Goal: Contribute content: Contribute content

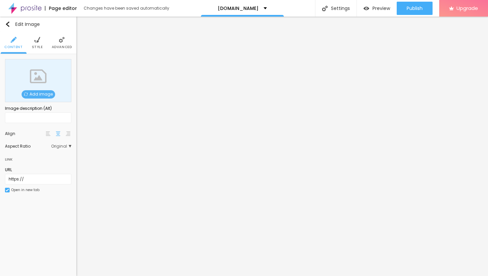
click at [41, 93] on span "Add image" at bounding box center [39, 94] width 34 height 8
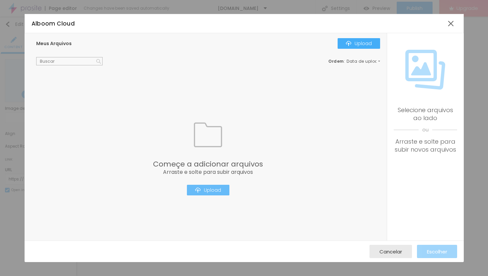
click at [208, 190] on div "Upload" at bounding box center [208, 190] width 26 height 5
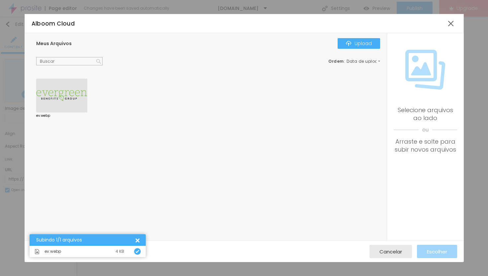
click at [49, 90] on div at bounding box center [61, 96] width 51 height 34
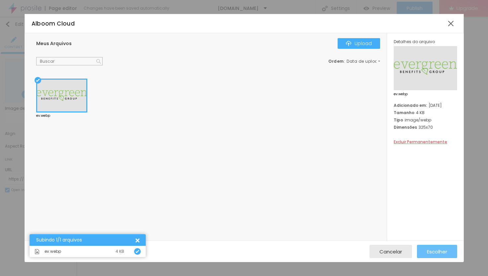
click at [438, 252] on span "Escolher" at bounding box center [437, 252] width 20 height 6
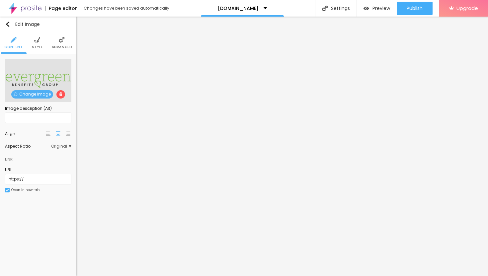
click at [38, 40] on img at bounding box center [37, 40] width 6 height 6
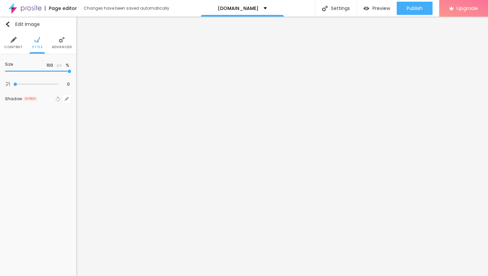
type input "25"
click at [18, 71] on input "range" at bounding box center [38, 71] width 66 height 3
type input "35"
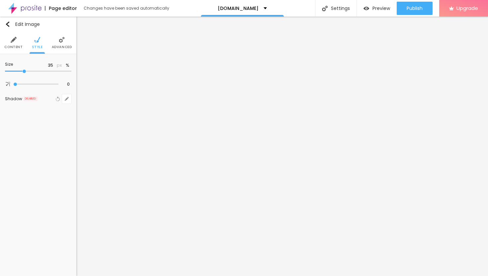
click at [24, 71] on input "range" at bounding box center [38, 71] width 66 height 3
type input "25"
click at [18, 71] on input "range" at bounding box center [38, 71] width 66 height 3
click at [62, 47] on span "Advanced" at bounding box center [62, 46] width 20 height 3
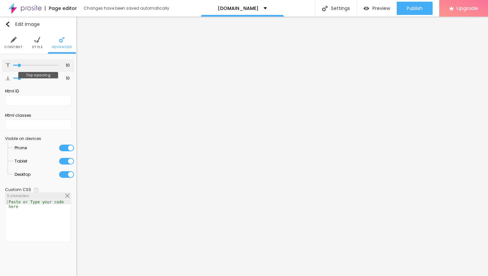
type input "14"
type input "15"
type input "16"
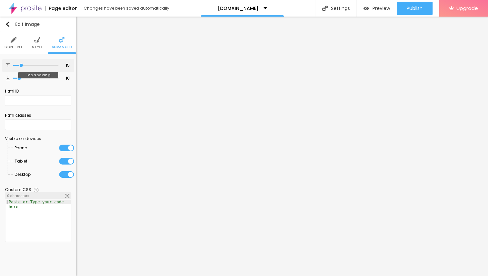
type input "16"
type input "17"
type input "19"
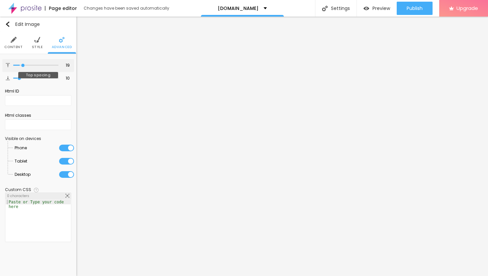
type input "20"
type input "21"
type input "23"
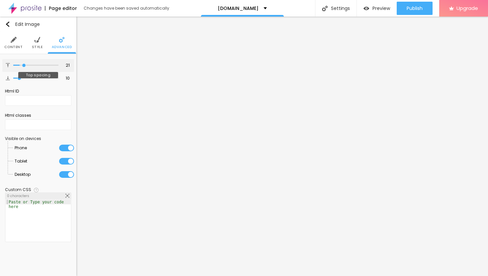
type input "23"
type input "24"
type input "25"
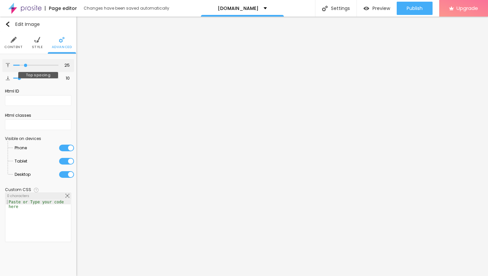
type input "26"
type input "27"
type input "28"
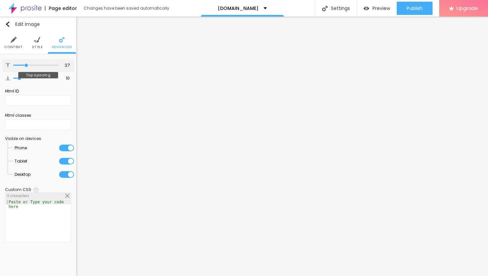
type input "28"
type input "29"
type input "30"
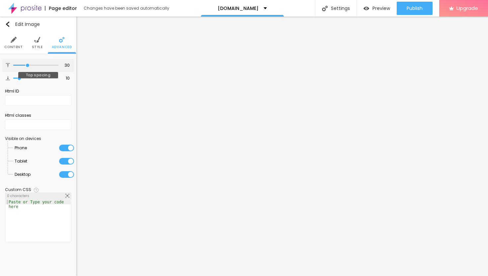
type input "32"
type input "33"
type input "34"
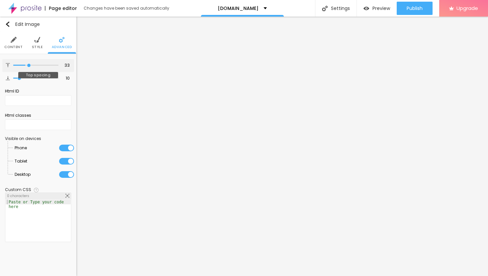
type input "34"
type input "35"
type input "36"
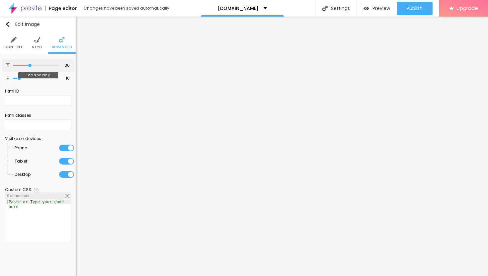
type input "37"
type input "38"
type input "39"
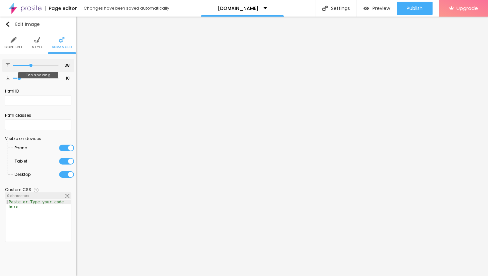
type input "39"
type input "40"
type input "41"
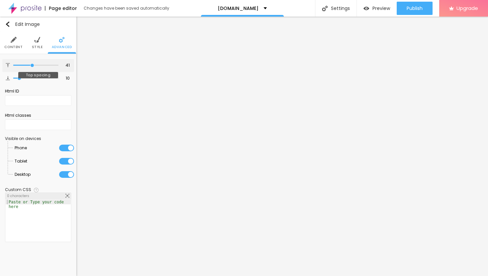
type input "42"
type input "43"
type input "44"
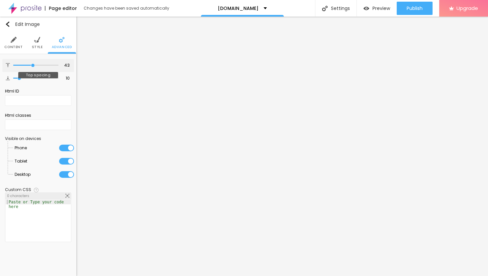
type input "44"
type input "45"
type input "46"
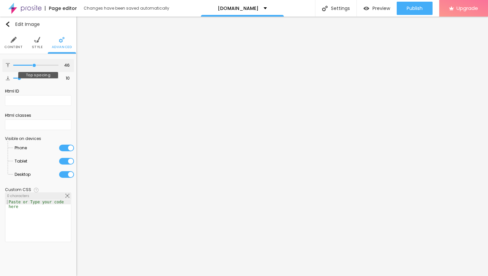
type input "47"
type input "48"
type input "49"
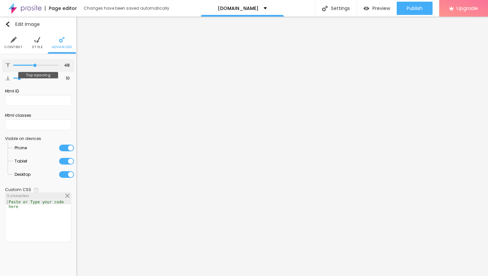
type input "49"
type input "48"
drag, startPoint x: 21, startPoint y: 63, endPoint x: 35, endPoint y: 67, distance: 14.5
type input "48"
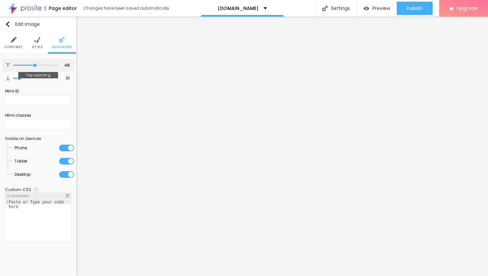
click at [35, 67] on input "range" at bounding box center [35, 65] width 45 height 3
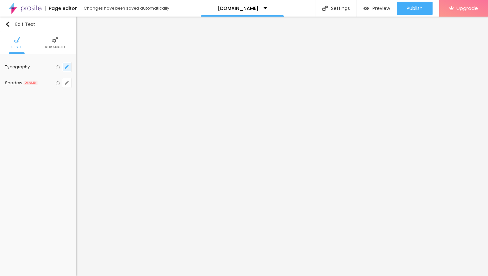
click at [65, 67] on icon "button" at bounding box center [67, 67] width 4 height 4
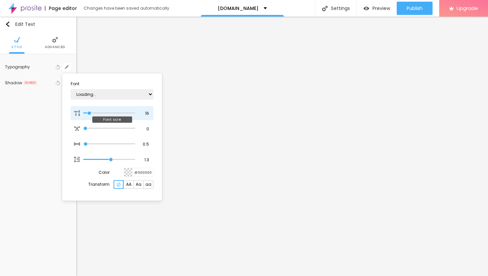
type input "1"
type input "16"
type input "1"
type input "18"
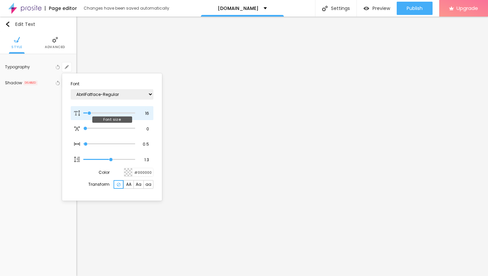
type input "1"
type input "20"
type input "1"
type input "23"
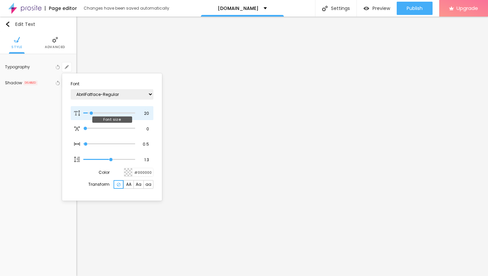
type input "23"
type input "1"
type input "25"
type input "1"
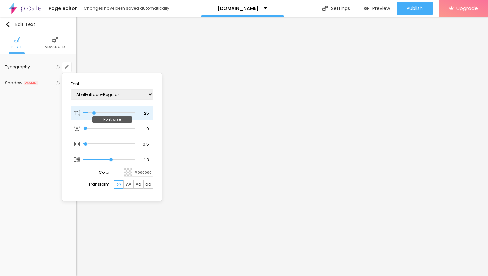
type input "27"
type input "1"
type input "29"
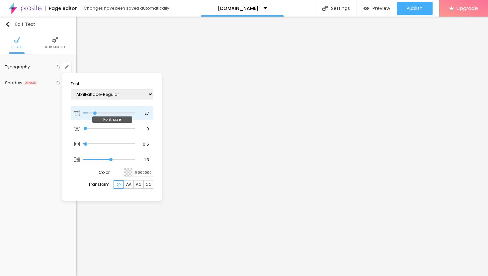
type input "1"
type input "30"
type input "1"
type input "31"
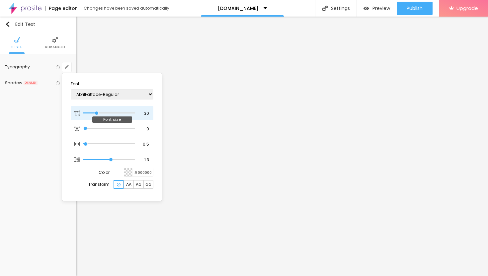
type input "31"
type input "1"
type input "32"
type input "1"
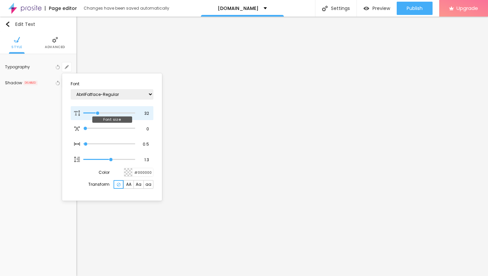
type input "31"
type input "1"
type input "30"
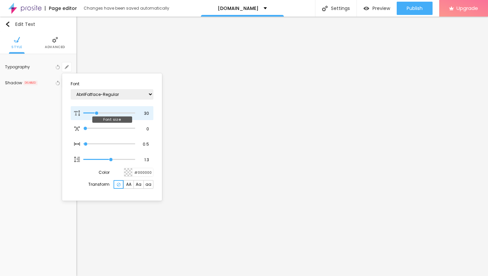
type input "1"
type input "29"
type input "1"
drag, startPoint x: 89, startPoint y: 113, endPoint x: 96, endPoint y: 113, distance: 7.0
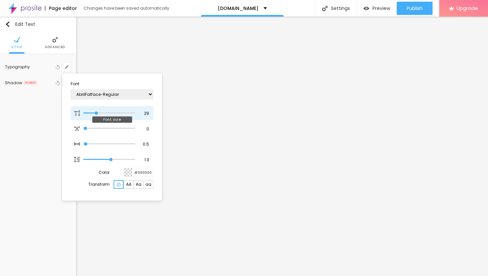
type input "29"
click at [96, 113] on input "range" at bounding box center [109, 113] width 52 height 3
click at [178, 192] on div at bounding box center [244, 138] width 488 height 276
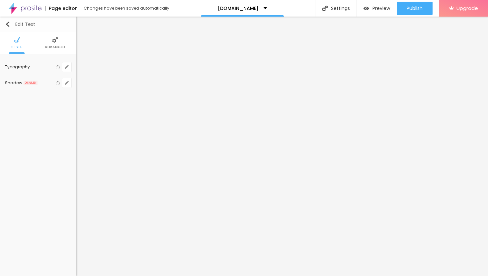
click at [13, 25] on div "Edit Text" at bounding box center [20, 24] width 30 height 5
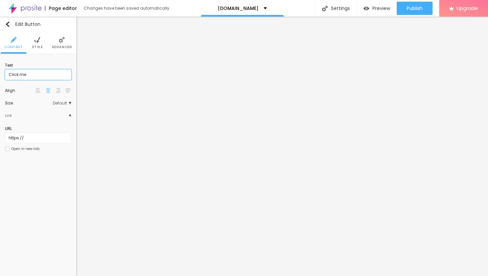
drag, startPoint x: 33, startPoint y: 75, endPoint x: 0, endPoint y: 75, distance: 32.9
click at [0, 75] on div "Text Click me Align Size Default Small Default Big Link URL https:// Open in ne…" at bounding box center [38, 109] width 76 height 110
paste input "→ VIEW DOCUMENT HERE"
type input "→ VIEW DOCUMENT HERE"
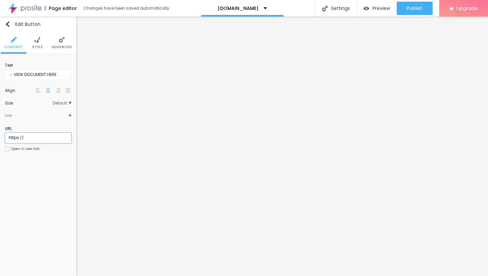
drag, startPoint x: 27, startPoint y: 139, endPoint x: 0, endPoint y: 139, distance: 26.9
click at [0, 139] on div "Text → VIEW DOCUMENT HERE Align Size Default Small Default Big Link URL https:/…" at bounding box center [38, 109] width 76 height 110
paste input "[URL][DOMAIN_NAME]"
type input "[URL][DOMAIN_NAME]"
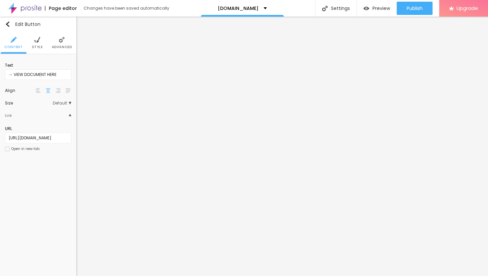
click at [8, 148] on div at bounding box center [7, 149] width 5 height 5
click at [411, 10] on span "Publish" at bounding box center [415, 8] width 16 height 5
click at [412, 9] on span "Publish" at bounding box center [415, 8] width 16 height 5
click at [380, 7] on span "Preview" at bounding box center [381, 8] width 18 height 5
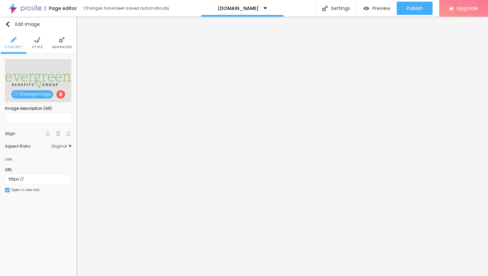
click at [62, 41] on img at bounding box center [62, 40] width 6 height 6
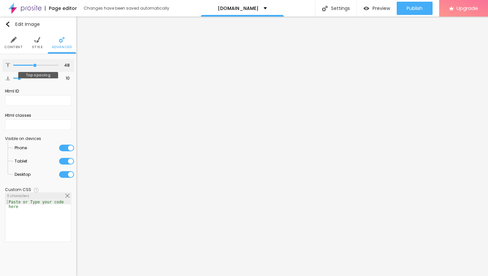
type input "46"
type input "47"
type input "48"
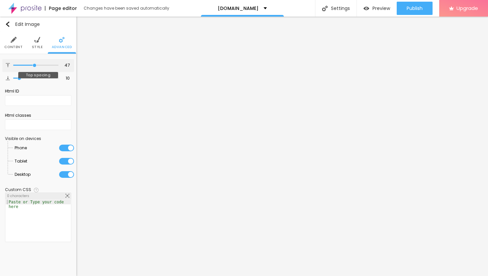
type input "48"
type input "50"
type input "51"
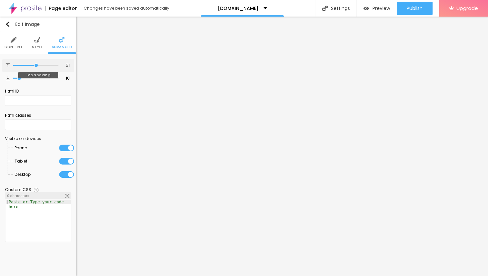
type input "53"
type input "55"
type input "57"
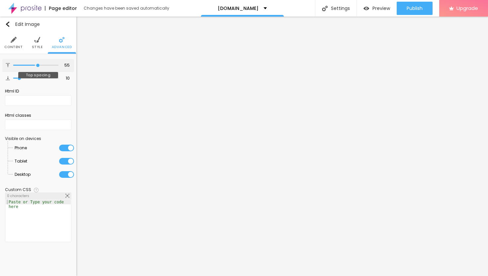
type input "57"
type input "59"
type input "61"
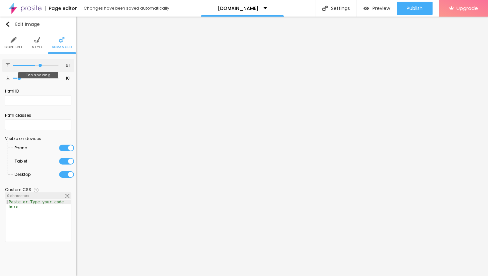
type input "62"
type input "64"
type input "65"
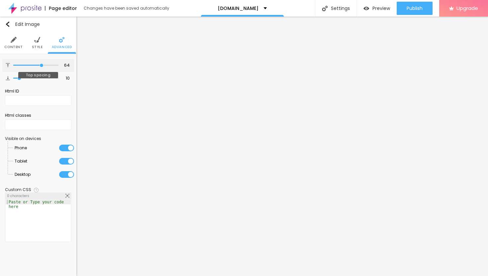
type input "65"
type input "66"
type input "67"
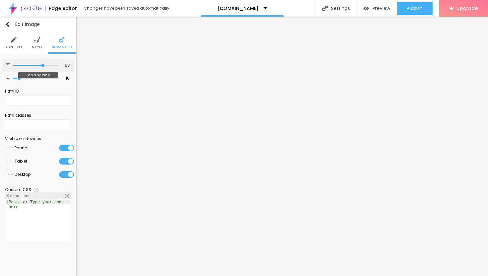
type input "68"
type input "69"
type input "70"
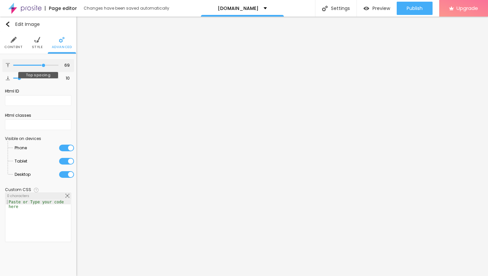
type input "70"
type input "71"
type input "72"
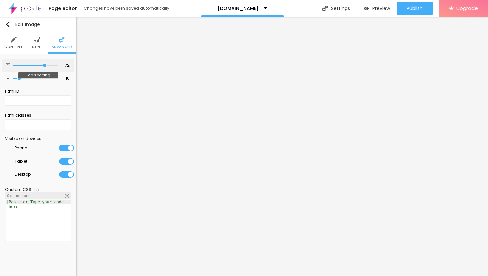
type input "73"
type input "74"
type input "75"
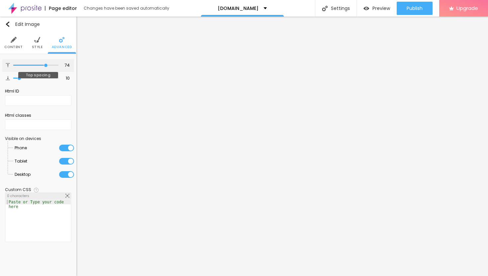
type input "75"
type input "76"
type input "77"
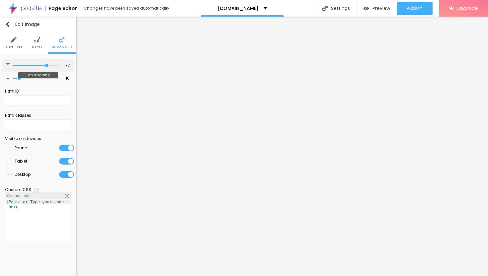
type input "78"
type input "79"
type input "80"
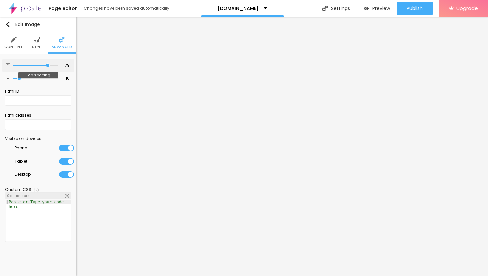
type input "80"
type input "81"
type input "82"
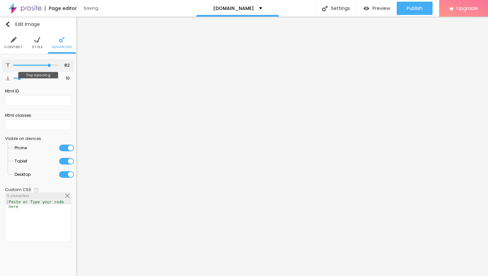
drag, startPoint x: 34, startPoint y: 64, endPoint x: 48, endPoint y: 69, distance: 15.1
click at [48, 69] on div "82 Top spacing" at bounding box center [38, 65] width 72 height 13
type input "81"
type input "80"
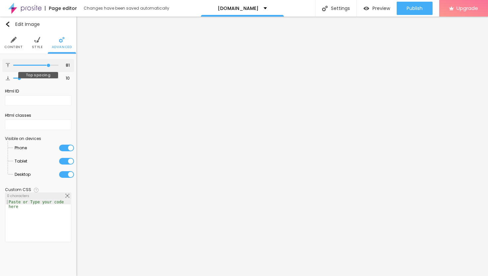
type input "80"
type input "79"
type input "78"
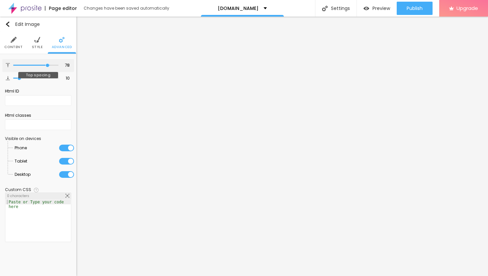
type input "77"
type input "76"
type input "75"
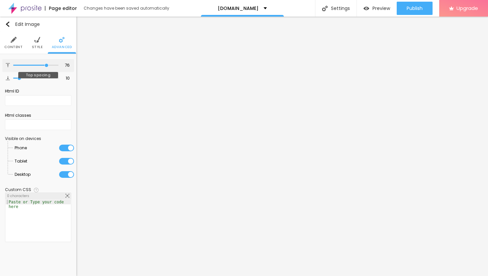
type input "75"
click at [46, 65] on input "range" at bounding box center [35, 65] width 45 height 3
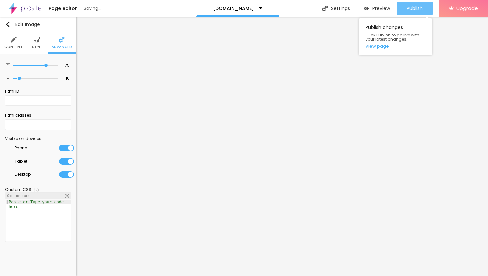
click at [405, 10] on button "Publish" at bounding box center [415, 8] width 36 height 13
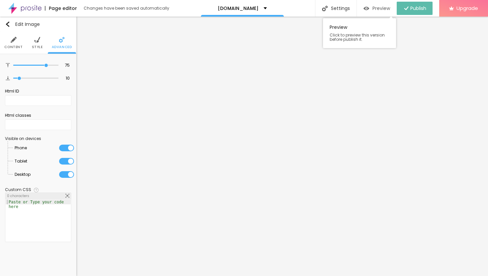
click at [373, 10] on span "Preview" at bounding box center [381, 8] width 18 height 5
